Goal: Information Seeking & Learning: Learn about a topic

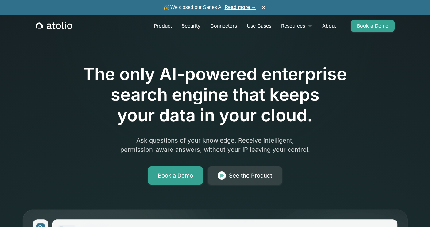
click at [265, 96] on h1 "The only AI-powered enterprise search engine that keeps your data in your cloud." at bounding box center [215, 95] width 315 height 62
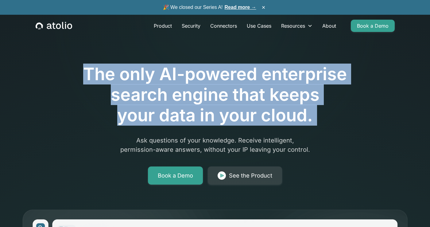
click at [264, 112] on h1 "The only AI-powered enterprise search engine that keeps your data in your cloud." at bounding box center [215, 95] width 315 height 62
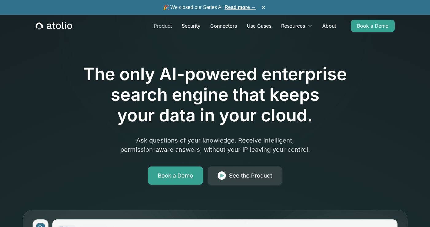
click at [165, 26] on link "Product" at bounding box center [163, 26] width 28 height 12
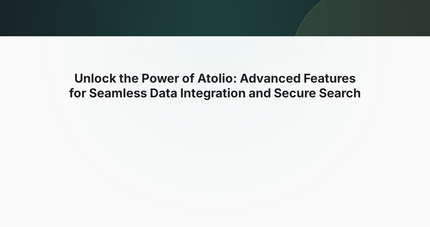
scroll to position [120, 0]
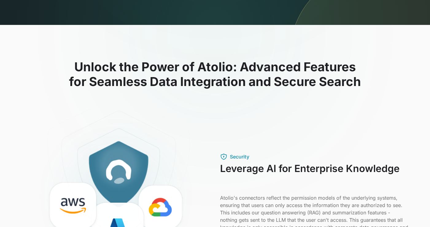
click at [198, 72] on h2 "Unlock the Power of Atolio: Advanced Features for Seamless Data Integration and…" at bounding box center [215, 74] width 387 height 29
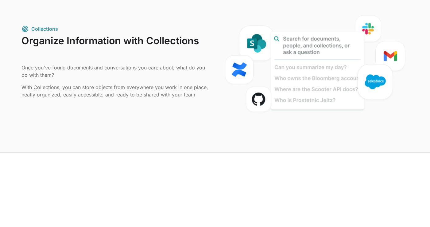
scroll to position [789, 0]
